Goal: Book appointment/travel/reservation

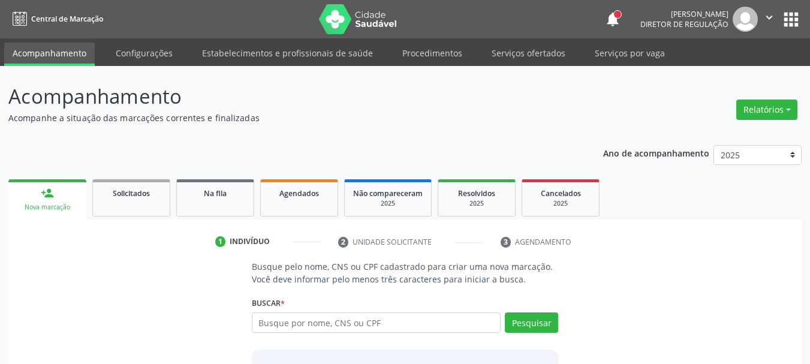
click at [403, 322] on input "text" at bounding box center [376, 322] width 249 height 20
type input "00027592413"
click at [547, 321] on button "Pesquisar" at bounding box center [531, 322] width 53 height 20
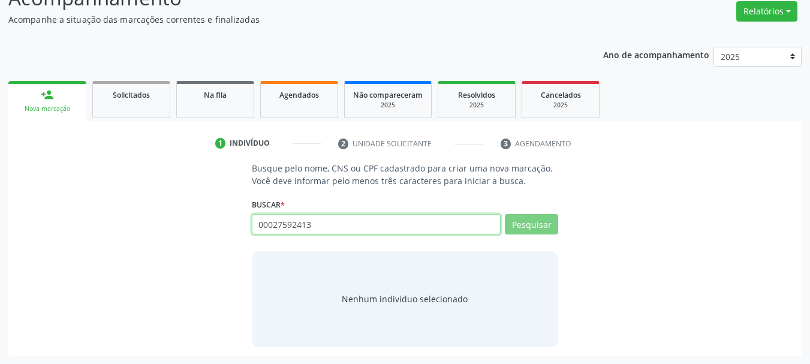
click at [367, 225] on input "00027592413" at bounding box center [376, 224] width 249 height 20
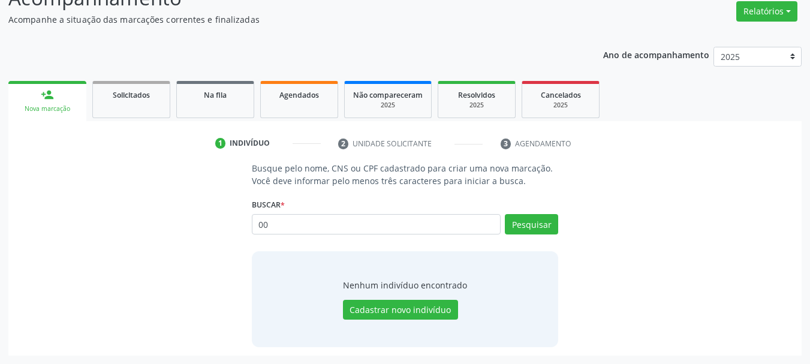
type input "0"
type input "898003723203061"
click at [520, 224] on button "Pesquisar" at bounding box center [531, 224] width 53 height 20
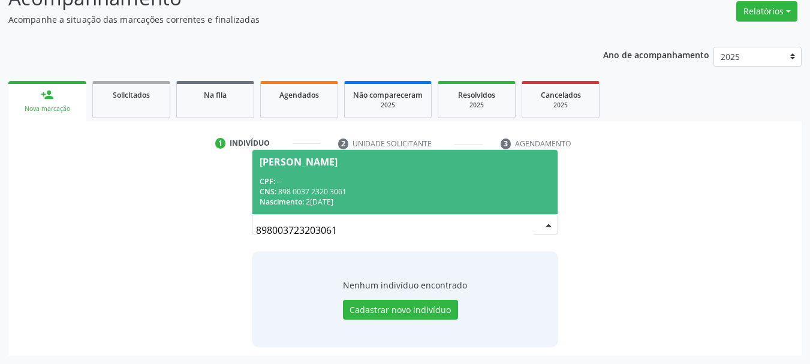
click at [436, 206] on div "Nascimento: [DATE]" at bounding box center [404, 202] width 291 height 10
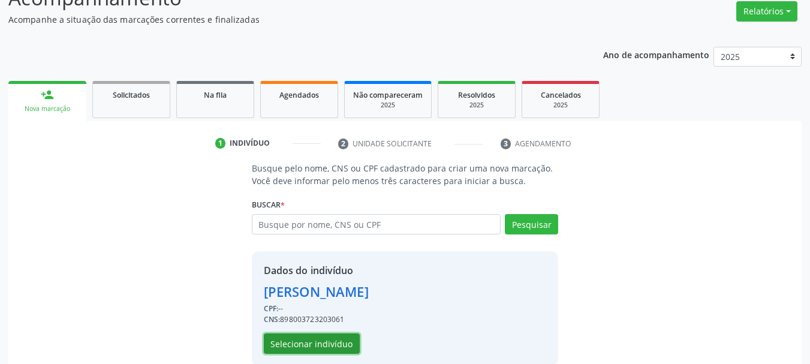
click at [298, 348] on button "Selecionar indivíduo" at bounding box center [312, 343] width 96 height 20
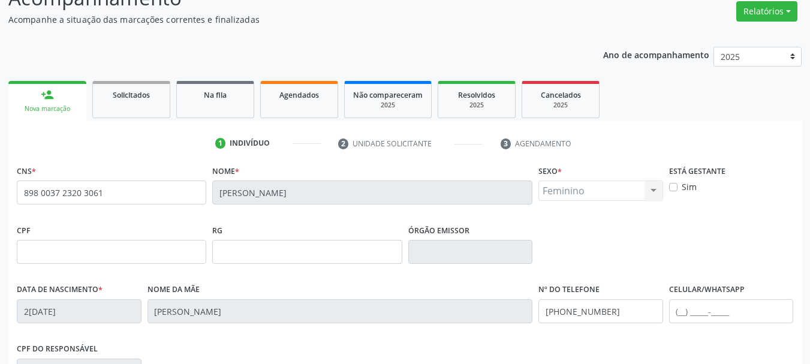
scroll to position [286, 0]
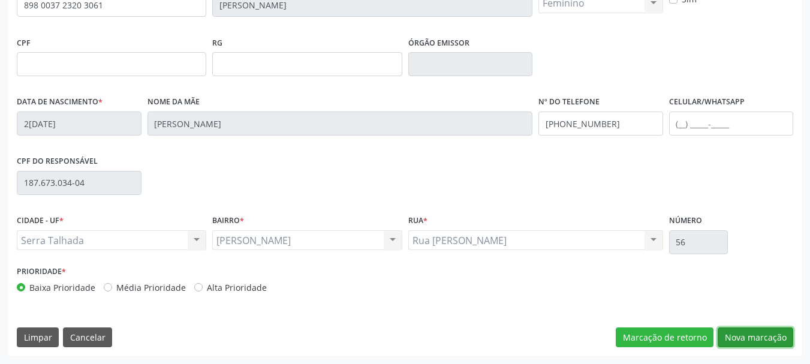
click at [771, 332] on button "Nova marcação" at bounding box center [755, 337] width 76 height 20
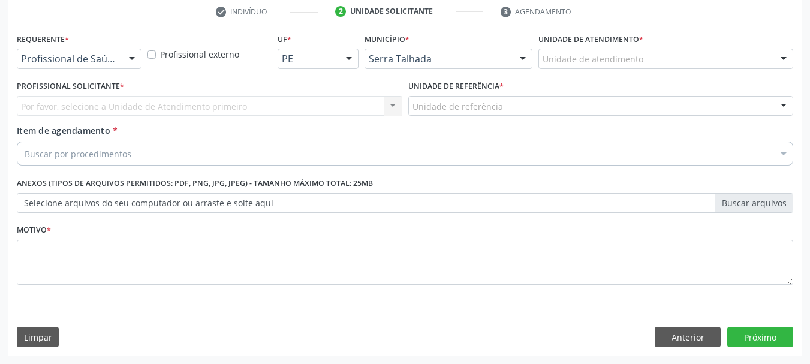
scroll to position [230, 0]
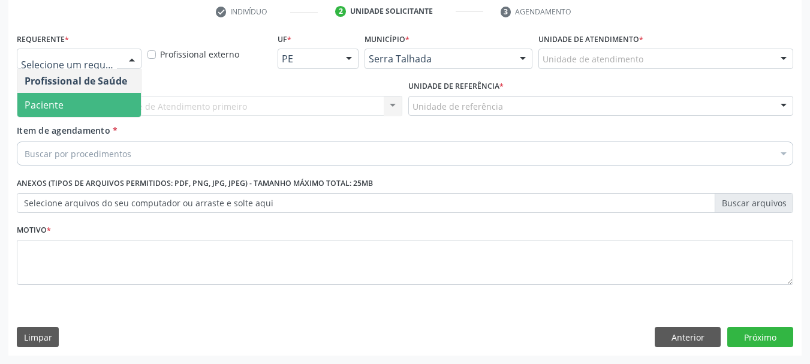
click at [96, 102] on span "Paciente" at bounding box center [78, 105] width 123 height 24
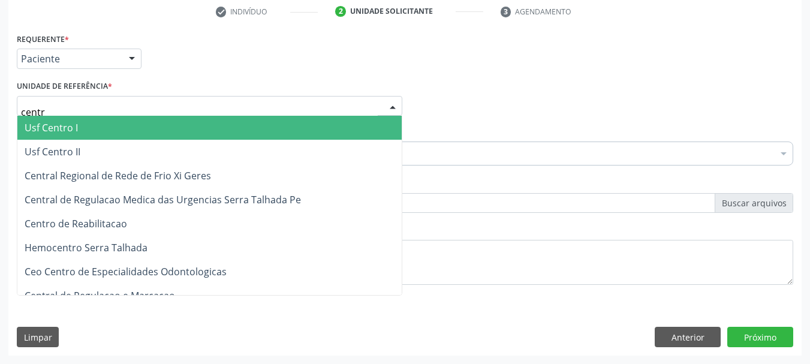
type input "centro"
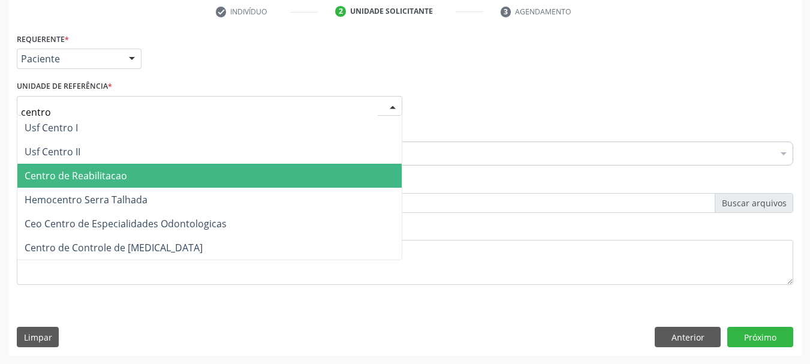
click at [102, 171] on span "Centro de Reabilitacao" at bounding box center [76, 175] width 102 height 13
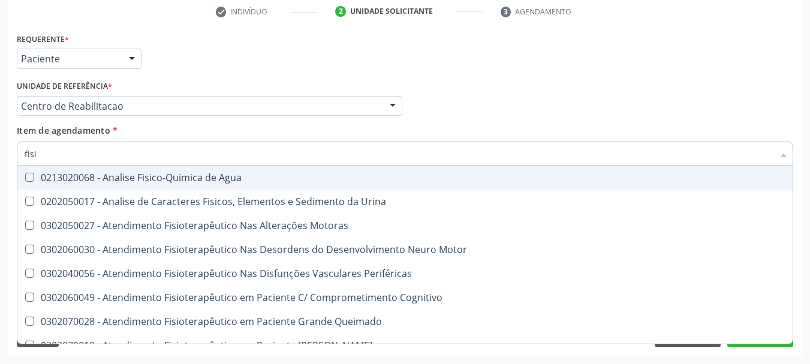
type input "fisio"
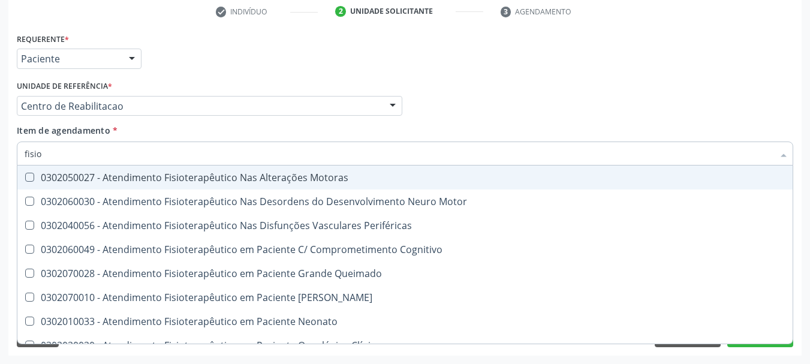
click at [106, 176] on div "0302050027 - Atendimento Fisioterapêutico Nas Alterações Motoras" at bounding box center [454, 178] width 858 height 10
checkbox Motoras "true"
click at [564, 80] on div "Profissional Solicitante Por favor, selecione a Unidade de Atendimento primeiro…" at bounding box center [405, 100] width 782 height 47
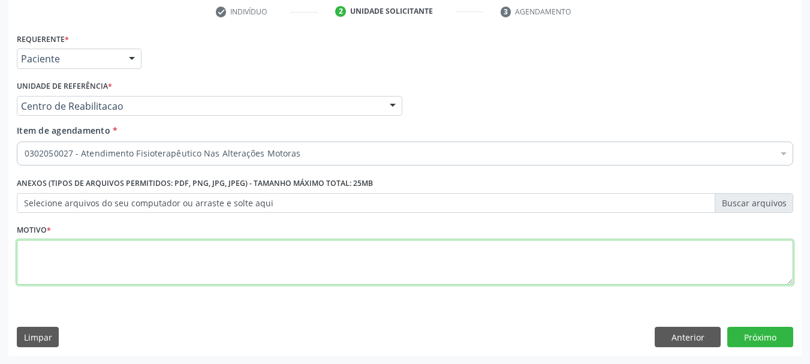
click at [77, 267] on textarea at bounding box center [405, 263] width 776 height 46
type textarea "......"
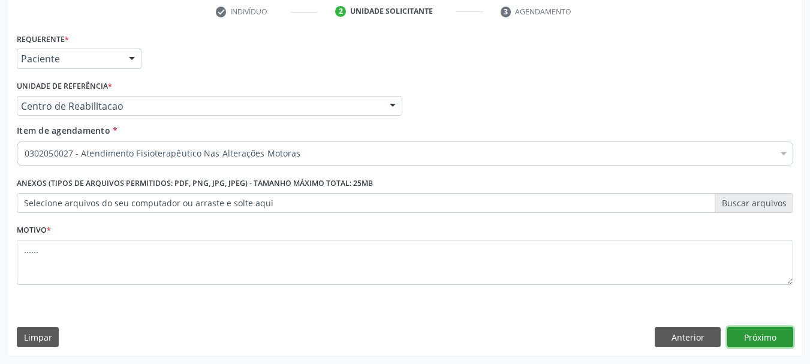
click at [748, 336] on button "Próximo" at bounding box center [760, 337] width 66 height 20
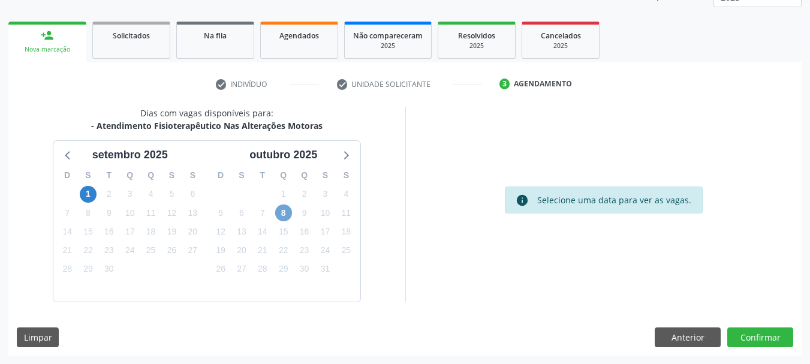
click at [282, 207] on span "8" at bounding box center [283, 212] width 17 height 17
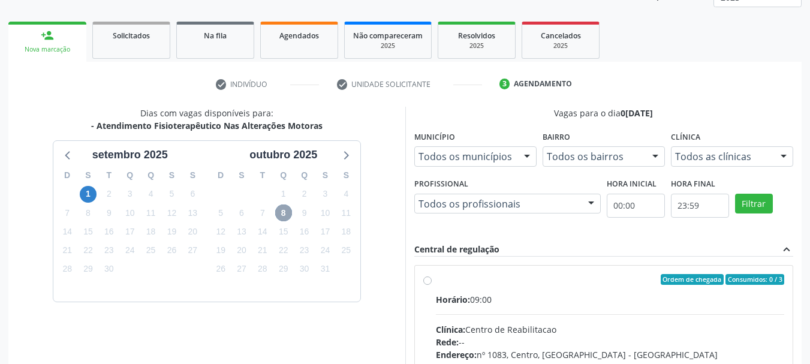
scroll to position [331, 0]
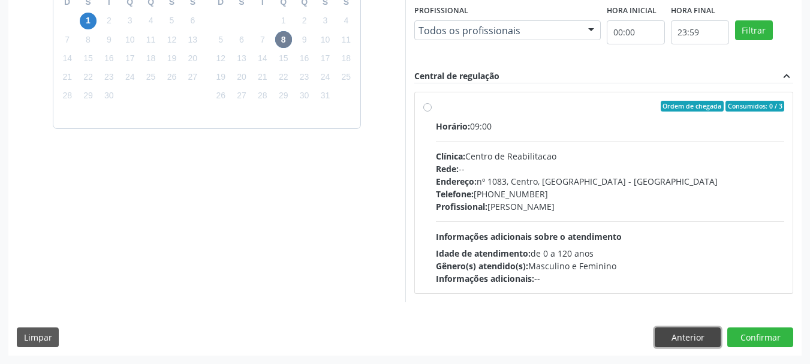
click at [680, 335] on button "Anterior" at bounding box center [687, 337] width 66 height 20
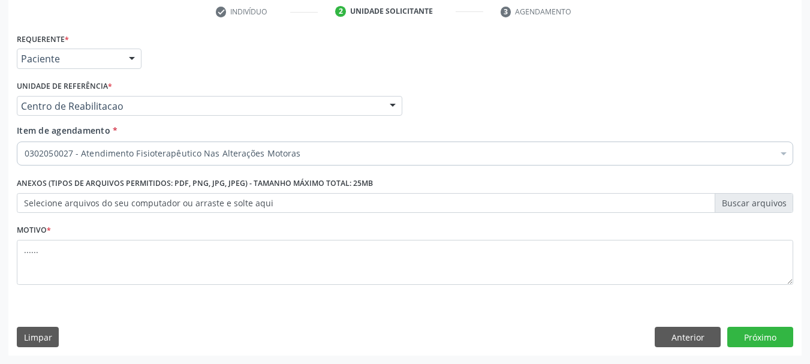
scroll to position [230, 0]
click at [749, 341] on button "Próximo" at bounding box center [760, 337] width 66 height 20
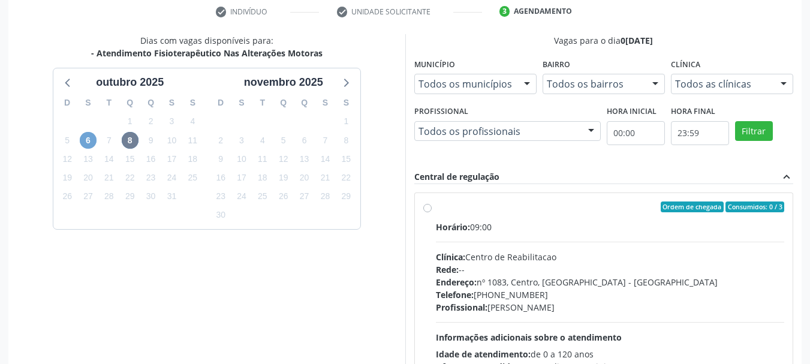
click at [83, 141] on span "6" at bounding box center [88, 140] width 17 height 17
click at [436, 211] on label "Ordem de chegada Consumidos: 0 / 1 Horário: 07:00 Clínica: Abfisio Rede: -- End…" at bounding box center [610, 293] width 349 height 184
click at [430, 211] on input "Ordem de chegada Consumidos: 0 / 1 Horário: 07:00 Clínica: Abfisio Rede: -- End…" at bounding box center [427, 206] width 8 height 11
radio input "true"
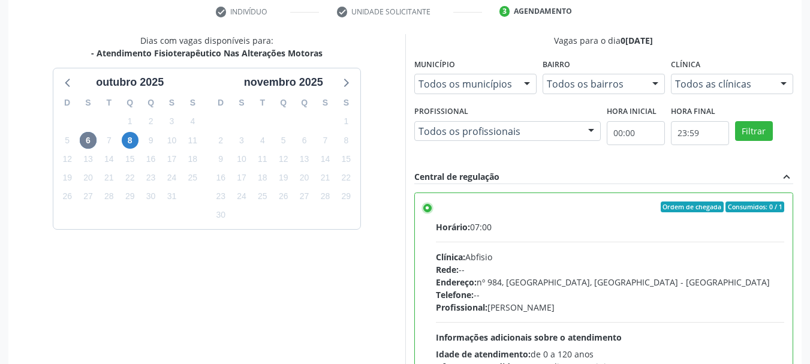
scroll to position [352, 0]
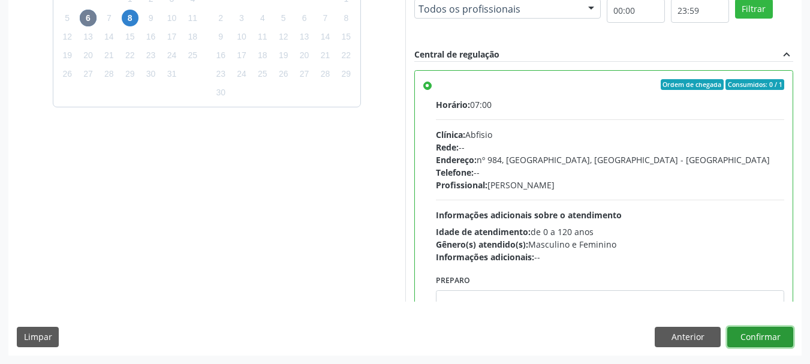
click at [777, 336] on button "Confirmar" at bounding box center [760, 337] width 66 height 20
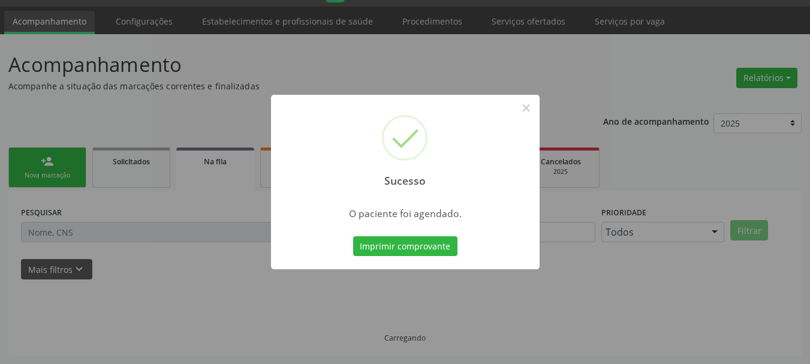
scroll to position [32, 0]
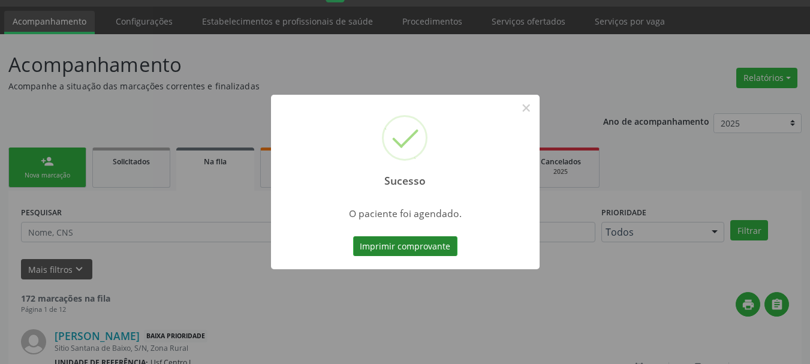
click at [415, 245] on button "Imprimir comprovante" at bounding box center [405, 246] width 104 height 20
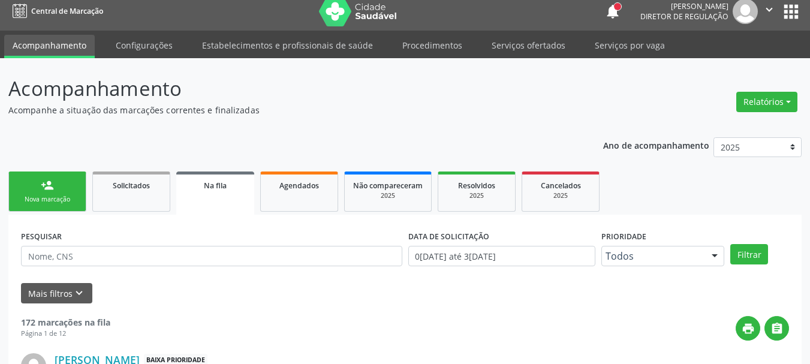
scroll to position [0, 0]
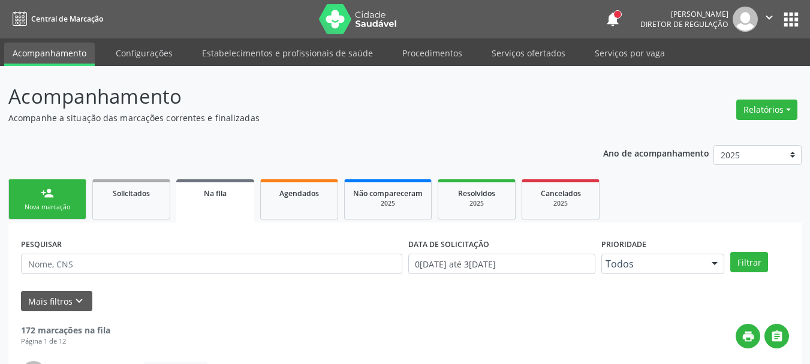
click at [781, 26] on button "apps" at bounding box center [790, 19] width 21 height 21
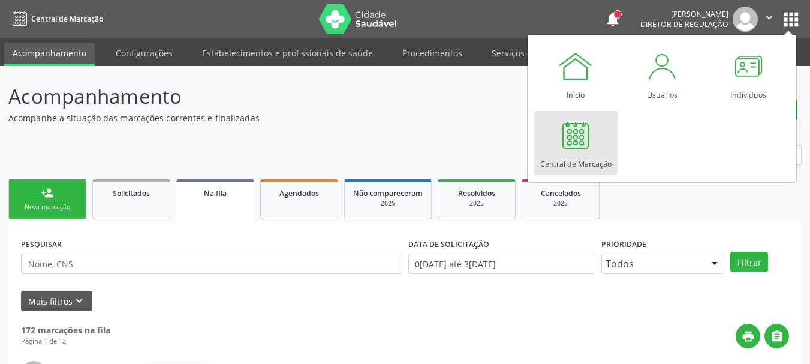
click at [591, 151] on div at bounding box center [575, 135] width 36 height 36
